Goal: Task Accomplishment & Management: Complete application form

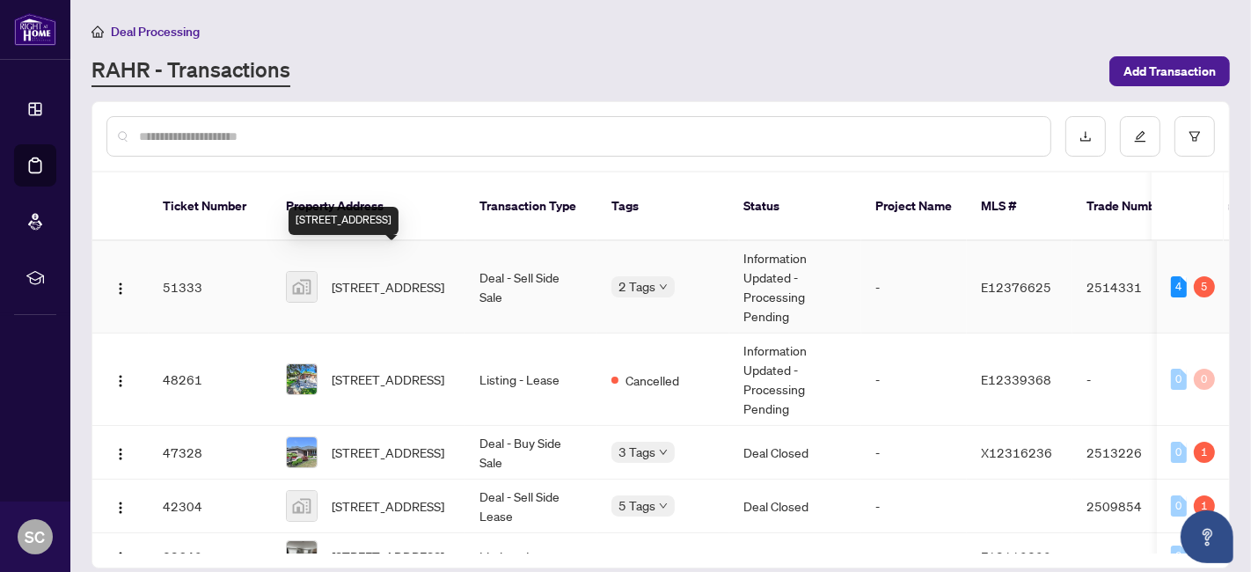
click at [374, 277] on span "[STREET_ADDRESS]" at bounding box center [388, 286] width 113 height 19
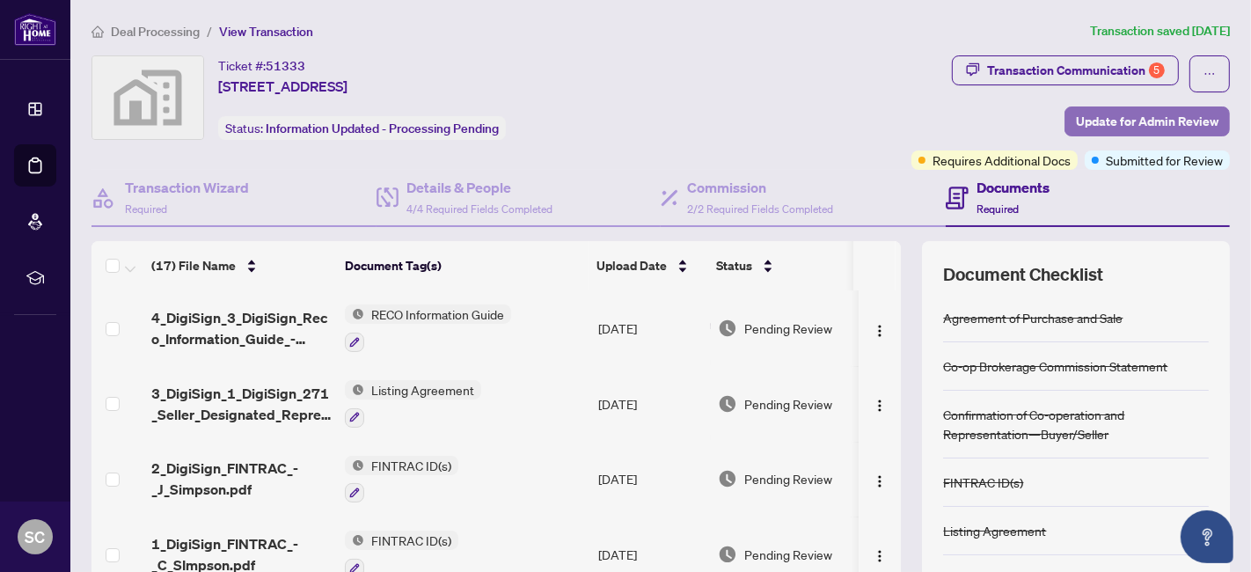
click at [1111, 119] on span "Update for Admin Review" at bounding box center [1147, 121] width 143 height 28
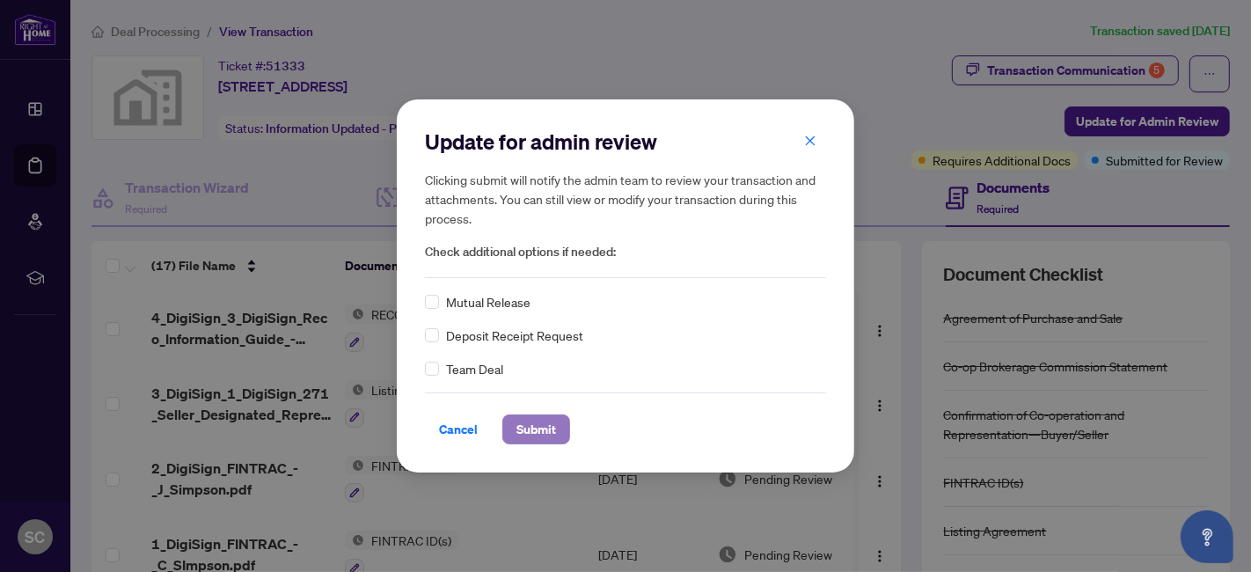
click at [517, 421] on span "Submit" at bounding box center [537, 429] width 40 height 28
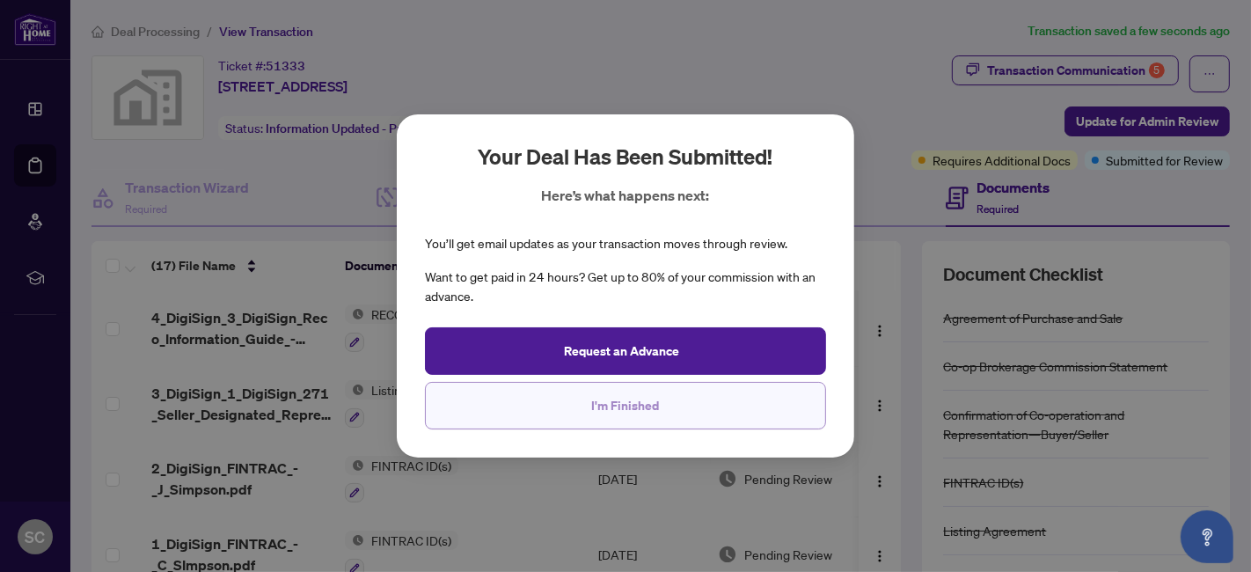
click at [664, 397] on button "I'm Finished" at bounding box center [625, 406] width 401 height 48
